Goal: Go to known website: Access a specific website the user already knows

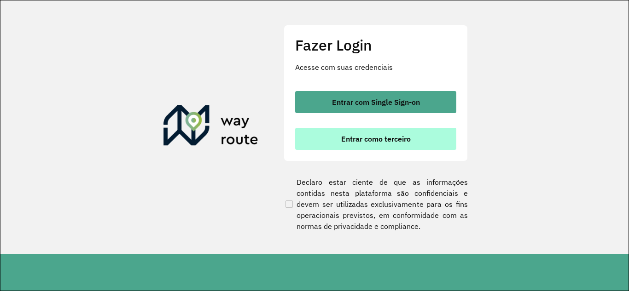
click at [427, 134] on button "Entrar como terceiro" at bounding box center [375, 139] width 161 height 22
